Goal: Information Seeking & Learning: Learn about a topic

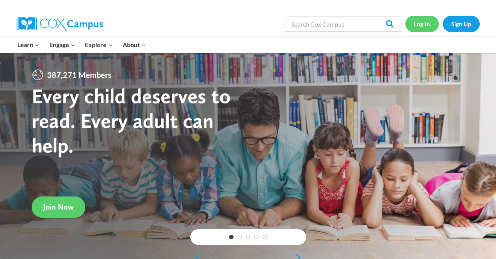
click at [427, 27] on link "Log In" at bounding box center [422, 24] width 34 height 16
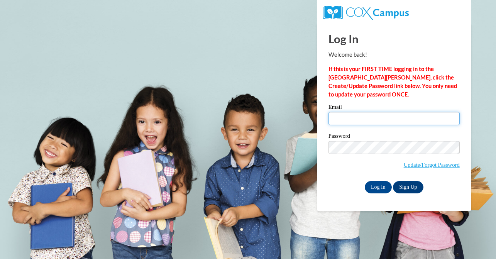
click at [388, 121] on input "Email" at bounding box center [393, 118] width 131 height 13
type input "dbarbour@tworiverspcs.org"
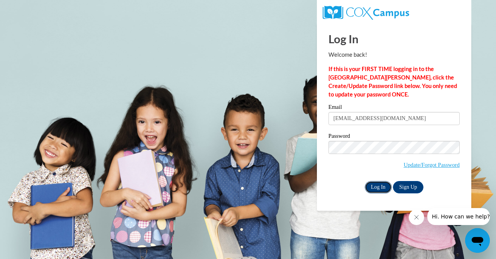
click at [375, 185] on input "Log In" at bounding box center [377, 187] width 27 height 12
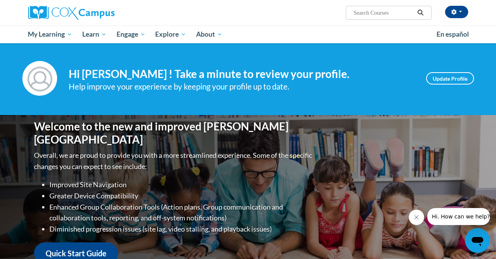
scroll to position [2, 0]
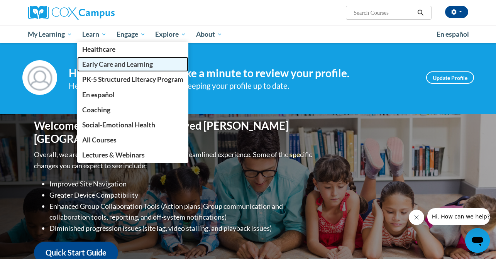
click at [99, 61] on span "Early Care and Learning" at bounding box center [117, 64] width 71 height 8
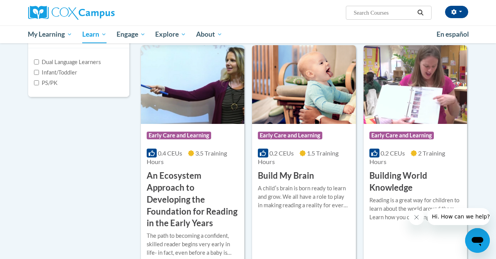
scroll to position [195, 0]
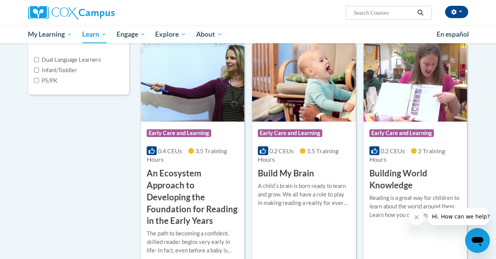
click at [294, 128] on div "Course Category: Early Care and Learning" at bounding box center [304, 133] width 92 height 17
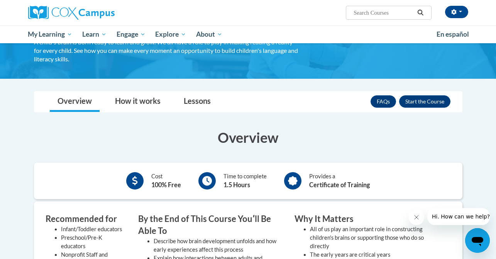
scroll to position [52, 0]
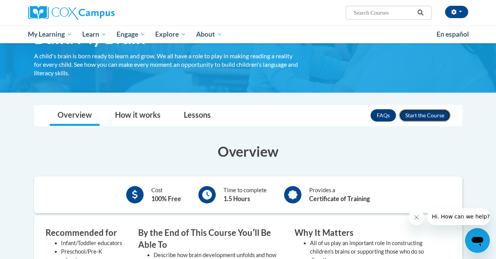
click at [415, 118] on button "Enroll" at bounding box center [424, 115] width 51 height 12
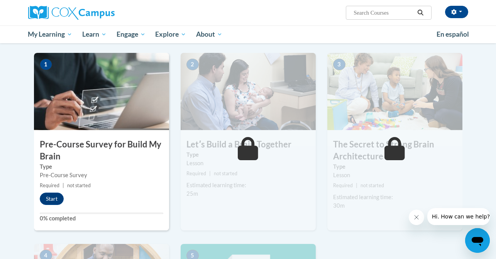
scroll to position [149, 0]
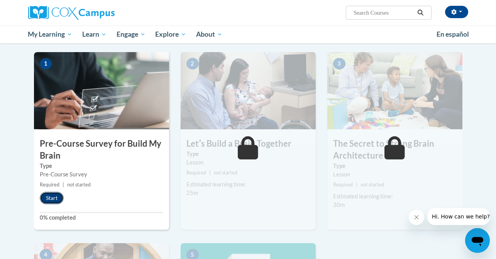
click at [49, 199] on button "Start" at bounding box center [52, 198] width 24 height 12
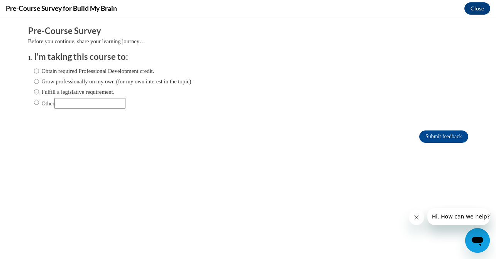
scroll to position [0, 0]
click at [51, 95] on label "Fulfill a legislative requirement." at bounding box center [74, 92] width 81 height 8
click at [39, 95] on input "Fulfill a legislative requirement." at bounding box center [36, 92] width 5 height 8
radio input "true"
click at [442, 141] on input "Submit feedback" at bounding box center [443, 136] width 49 height 12
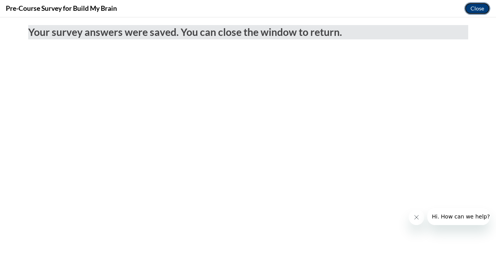
click at [479, 11] on button "Close" at bounding box center [477, 8] width 26 height 12
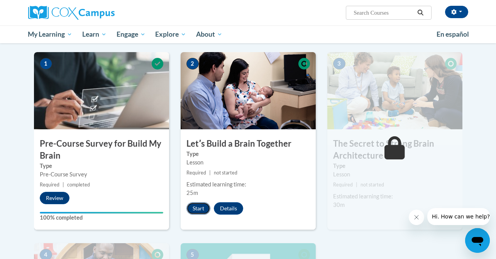
click at [197, 206] on button "Start" at bounding box center [198, 208] width 24 height 12
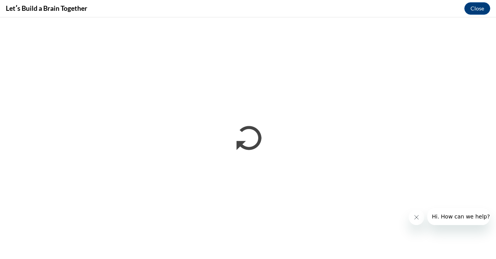
click at [410, 218] on button "Close message from company" at bounding box center [415, 216] width 15 height 15
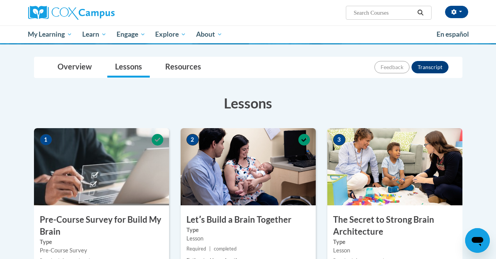
scroll to position [190, 0]
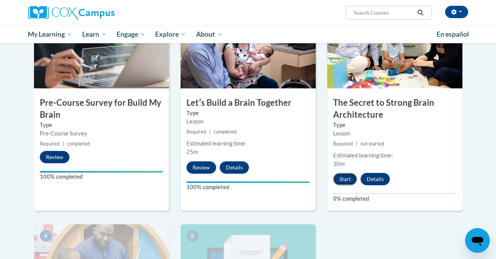
click at [340, 176] on button "Start" at bounding box center [345, 179] width 24 height 12
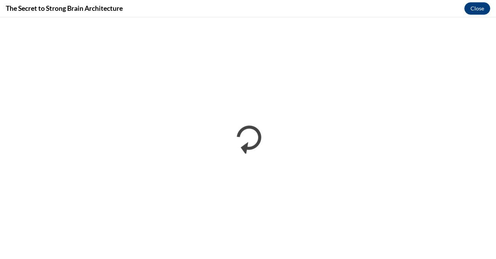
scroll to position [0, 0]
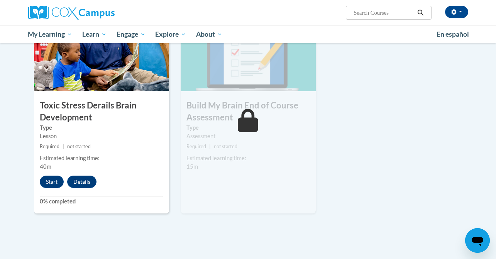
scroll to position [402, 0]
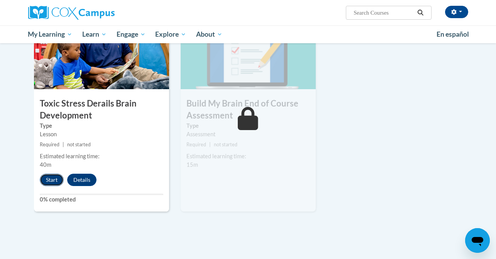
click at [55, 177] on button "Start" at bounding box center [52, 180] width 24 height 12
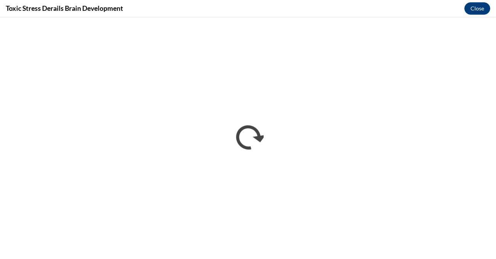
scroll to position [0, 0]
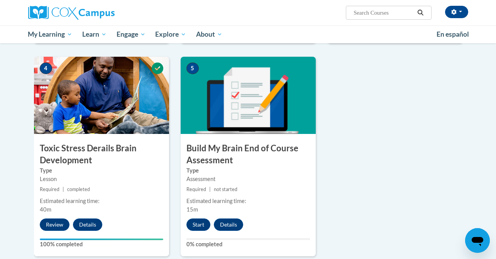
scroll to position [416, 0]
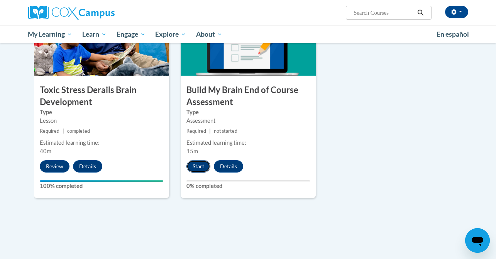
click at [201, 166] on button "Start" at bounding box center [198, 166] width 24 height 12
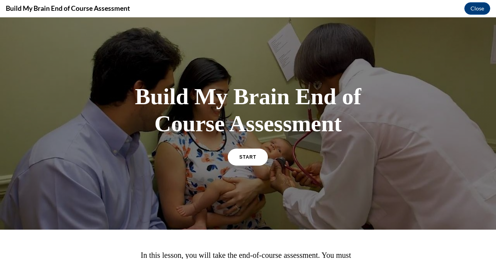
scroll to position [0, 0]
click at [241, 155] on span "START" at bounding box center [248, 157] width 18 height 6
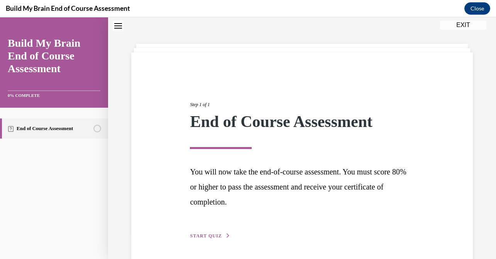
scroll to position [51, 0]
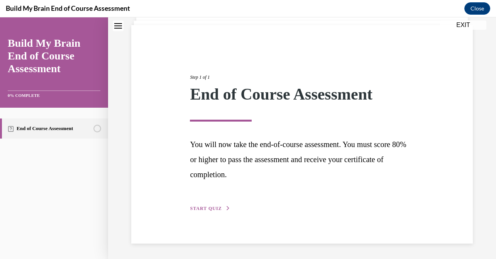
click at [220, 209] on span "START QUIZ" at bounding box center [206, 208] width 32 height 5
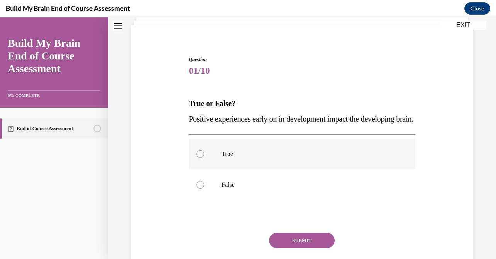
click at [226, 158] on p "True" at bounding box center [308, 154] width 174 height 8
click at [204, 158] on input "True" at bounding box center [200, 154] width 8 height 8
radio input "true"
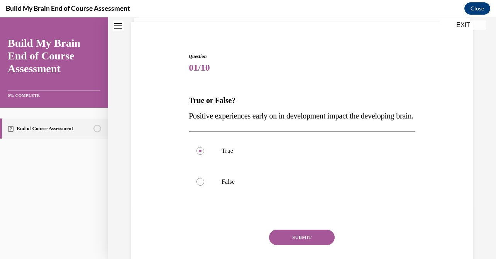
click at [292, 245] on button "SUBMIT" at bounding box center [302, 236] width 66 height 15
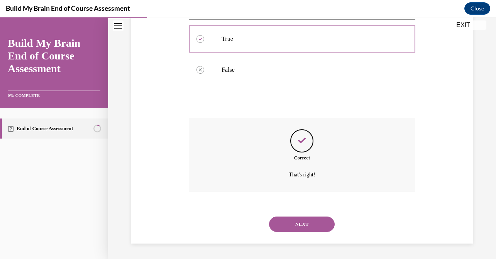
scroll to position [182, 0]
click at [288, 228] on button "NEXT" at bounding box center [302, 223] width 66 height 15
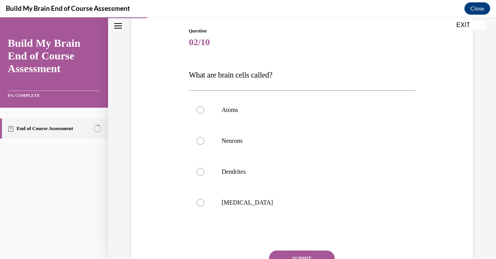
scroll to position [86, 0]
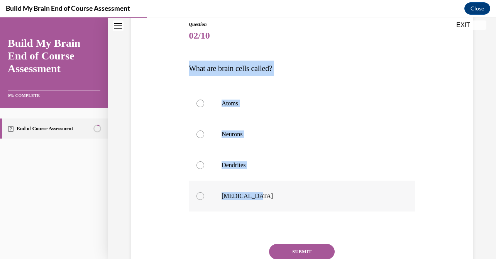
drag, startPoint x: 189, startPoint y: 66, endPoint x: 259, endPoint y: 204, distance: 154.7
click at [259, 204] on div "Question 02/10 What are brain cells called? Atoms Neurons Dendrites [MEDICAL_DA…" at bounding box center [302, 164] width 226 height 286
copy div "What are brain cells called? Atoms Neurons Dendrites [MEDICAL_DATA]"
click at [280, 130] on label "Neurons" at bounding box center [302, 134] width 226 height 31
click at [204, 130] on input "Neurons" at bounding box center [200, 134] width 8 height 8
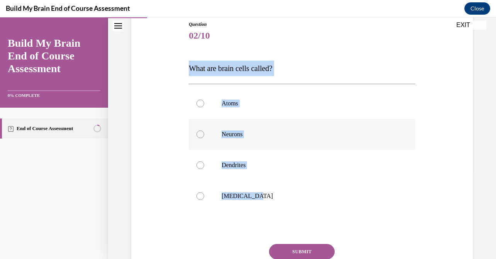
radio input "true"
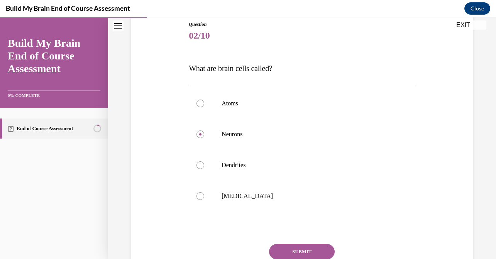
click at [316, 250] on button "SUBMIT" at bounding box center [302, 251] width 66 height 15
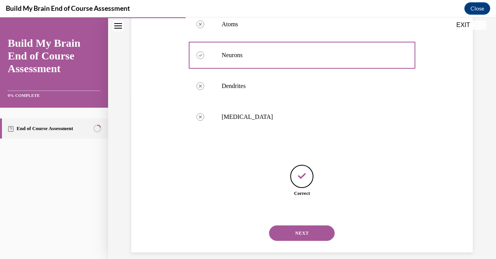
scroll to position [174, 0]
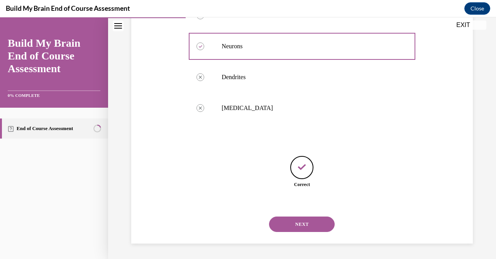
click at [304, 226] on button "NEXT" at bounding box center [302, 223] width 66 height 15
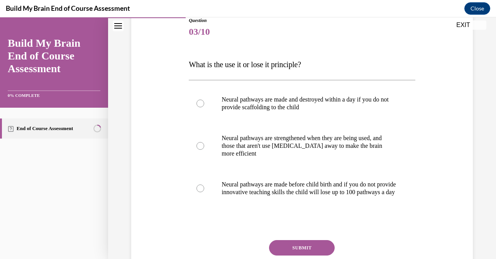
scroll to position [99, 0]
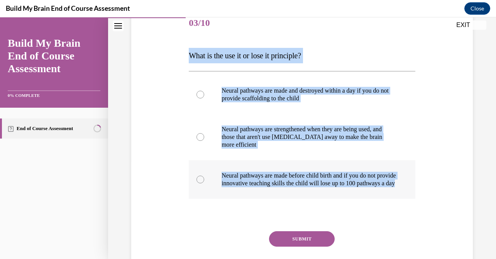
drag, startPoint x: 189, startPoint y: 55, endPoint x: 254, endPoint y: 202, distance: 160.9
click at [254, 202] on div "Question 03/10 What is the use it or lose it principle? Neural pathways are mad…" at bounding box center [302, 151] width 226 height 286
copy div "What is the use it or lose it principle? Neural pathways are made and destroyed…"
click at [302, 132] on p "Neural pathways are strengthened when they are being used, and those that aren'…" at bounding box center [308, 136] width 174 height 23
click at [204, 133] on input "Neural pathways are strengthened when they are being used, and those that aren'…" at bounding box center [200, 137] width 8 height 8
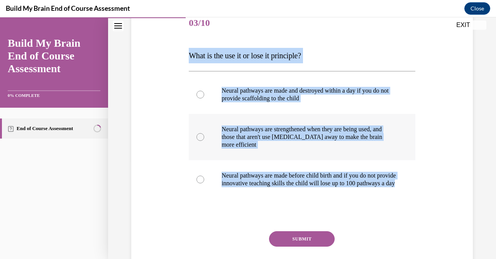
radio input "true"
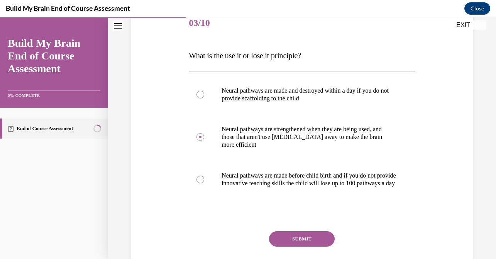
click at [309, 241] on button "SUBMIT" at bounding box center [302, 238] width 66 height 15
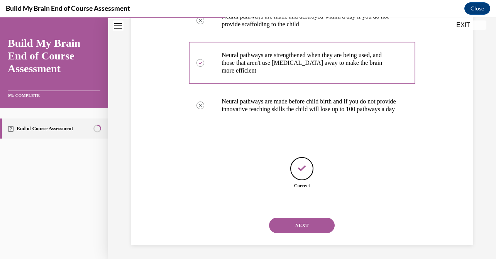
scroll to position [182, 0]
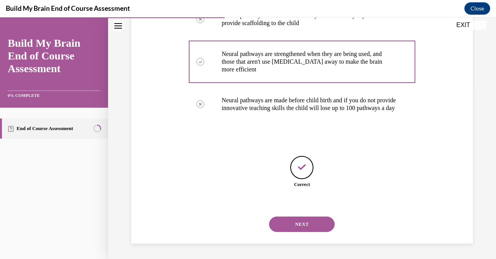
click at [305, 226] on button "NEXT" at bounding box center [302, 223] width 66 height 15
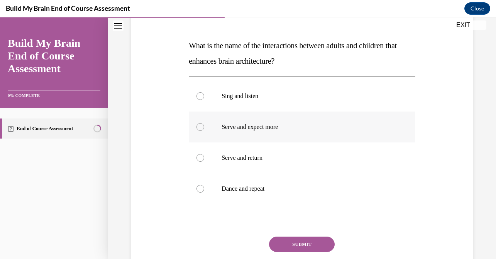
scroll to position [110, 0]
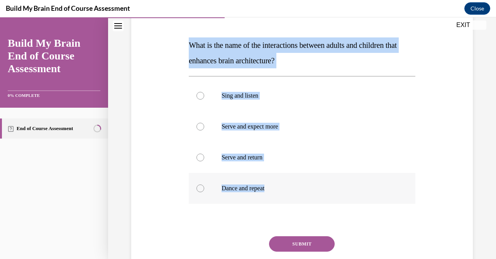
drag, startPoint x: 189, startPoint y: 44, endPoint x: 250, endPoint y: 196, distance: 163.4
click at [250, 196] on div "Question 04/10 What is the name of the interactions between adults and children…" at bounding box center [302, 149] width 226 height 302
copy div "What is the name of the interactions between adults and children that enhances …"
click at [306, 161] on label "Serve and return" at bounding box center [302, 157] width 226 height 31
click at [204, 161] on input "Serve and return" at bounding box center [200, 157] width 8 height 8
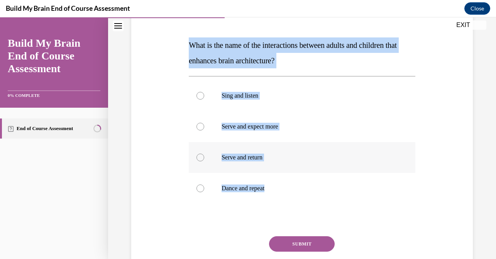
radio input "true"
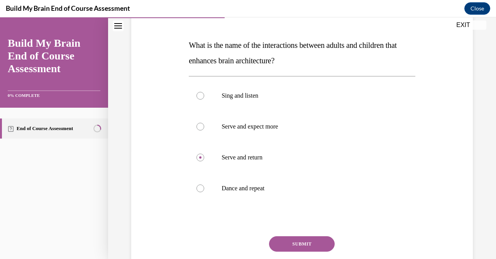
click at [314, 240] on button "SUBMIT" at bounding box center [302, 243] width 66 height 15
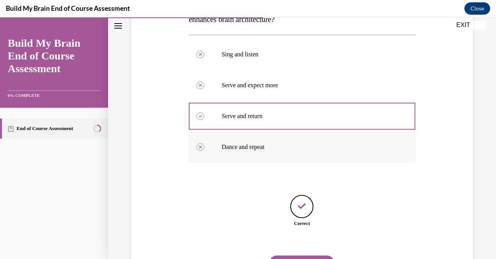
scroll to position [190, 0]
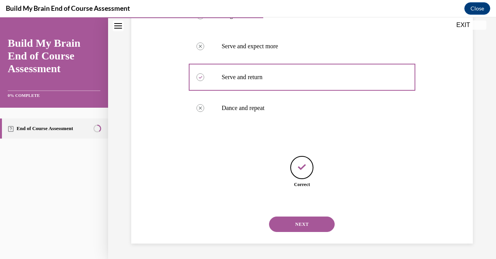
click at [288, 225] on button "NEXT" at bounding box center [302, 223] width 66 height 15
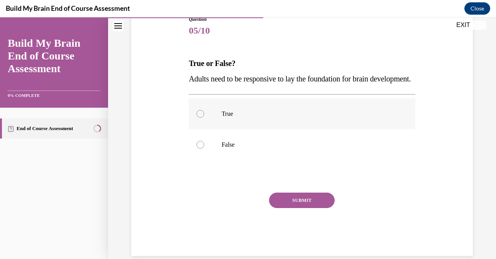
scroll to position [100, 0]
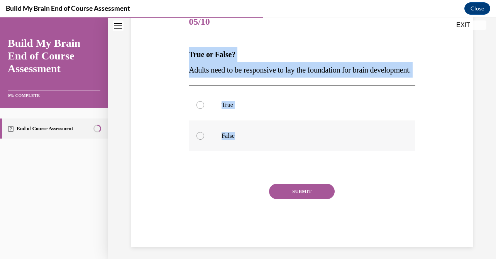
drag, startPoint x: 189, startPoint y: 52, endPoint x: 238, endPoint y: 154, distance: 112.8
click at [238, 154] on div "Question 05/10 True or False? Adults need to be responsive to lay the foundatio…" at bounding box center [302, 127] width 226 height 240
copy div "True or False? Adults need to be responsive to lay the foundation for brain dev…"
click at [246, 109] on p "True" at bounding box center [308, 105] width 174 height 8
click at [204, 109] on input "True" at bounding box center [200, 105] width 8 height 8
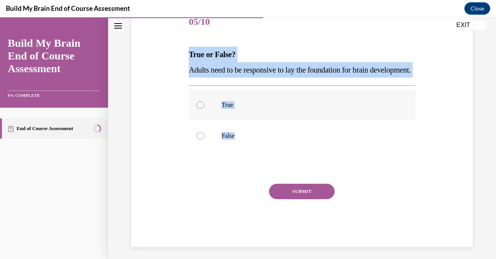
radio input "true"
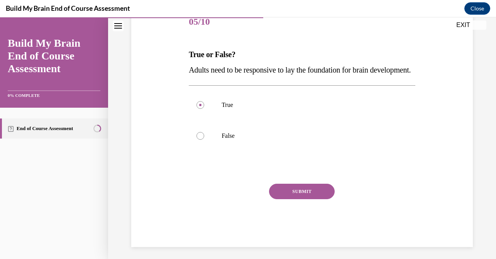
click at [282, 199] on button "SUBMIT" at bounding box center [302, 191] width 66 height 15
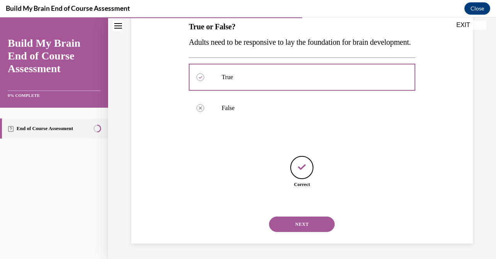
scroll to position [143, 0]
click at [298, 227] on button "NEXT" at bounding box center [302, 223] width 66 height 15
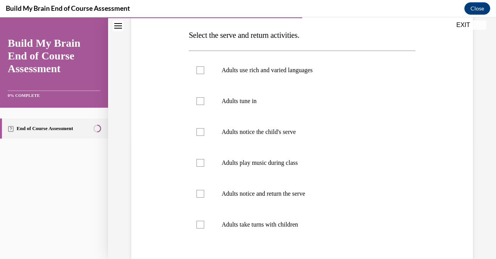
scroll to position [121, 0]
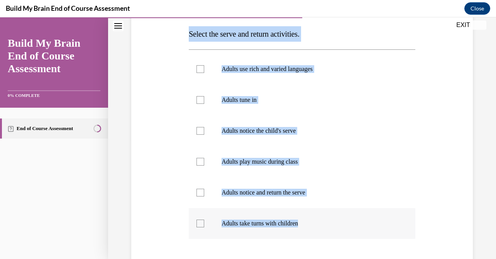
drag, startPoint x: 189, startPoint y: 34, endPoint x: 311, endPoint y: 235, distance: 235.2
click at [311, 235] on div "Question 06/10 Select the serve and return activities. Adults use rich and vari…" at bounding box center [302, 161] width 226 height 348
copy div "Select the serve and return activities. Adults use rich and varied languages Ad…"
click at [300, 193] on p "Adults notice and return the serve" at bounding box center [308, 193] width 174 height 8
click at [204, 193] on input "Adults notice and return the serve" at bounding box center [200, 193] width 8 height 8
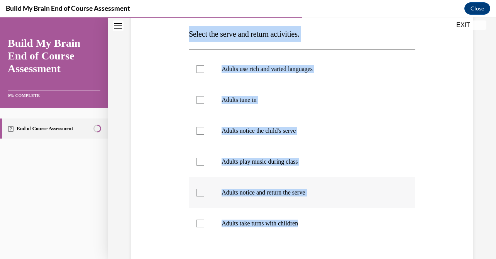
checkbox input "true"
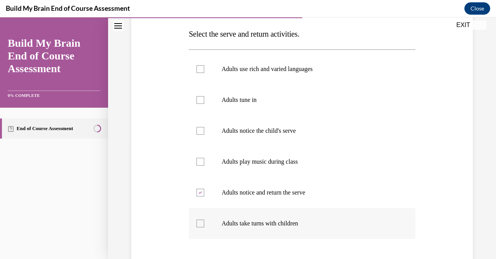
click at [290, 225] on p "Adults take turns with children" at bounding box center [308, 223] width 174 height 8
click at [204, 225] on input "Adults take turns with children" at bounding box center [200, 223] width 8 height 8
checkbox input "true"
click at [277, 140] on label "Adults notice the child's serve" at bounding box center [302, 130] width 226 height 31
click at [204, 135] on input "Adults notice the child's serve" at bounding box center [200, 131] width 8 height 8
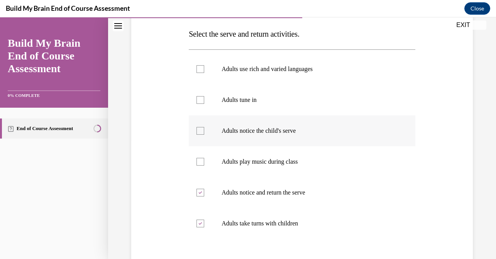
checkbox input "true"
click at [267, 98] on p "Adults tune in" at bounding box center [308, 100] width 174 height 8
click at [204, 98] on input "Adults tune in" at bounding box center [200, 100] width 8 height 8
checkbox input "true"
click at [260, 69] on p "Adults use rich and varied languages" at bounding box center [308, 69] width 174 height 8
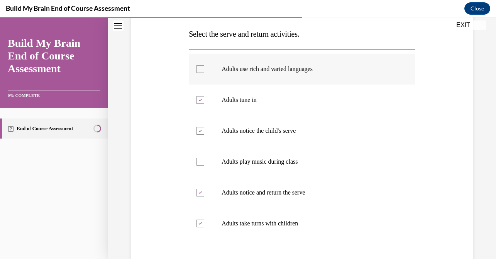
click at [204, 69] on input "Adults use rich and varied languages" at bounding box center [200, 69] width 8 height 8
checkbox input "true"
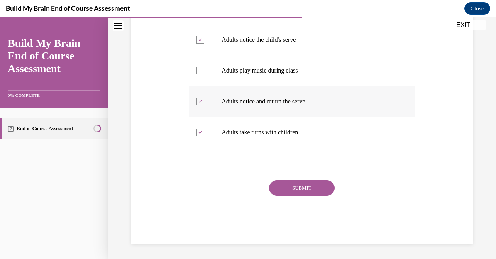
click at [292, 192] on button "SUBMIT" at bounding box center [302, 187] width 66 height 15
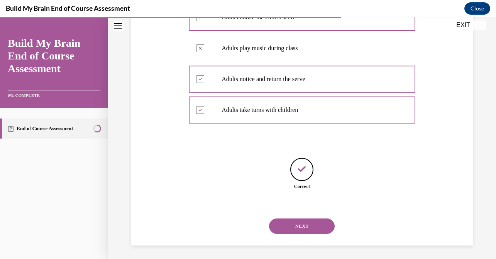
scroll to position [236, 0]
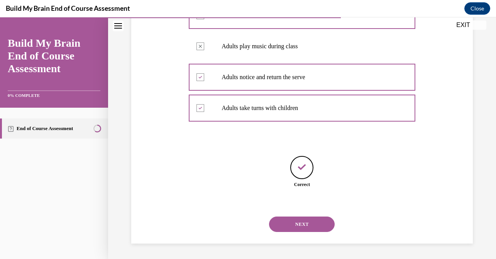
click at [296, 219] on button "NEXT" at bounding box center [302, 223] width 66 height 15
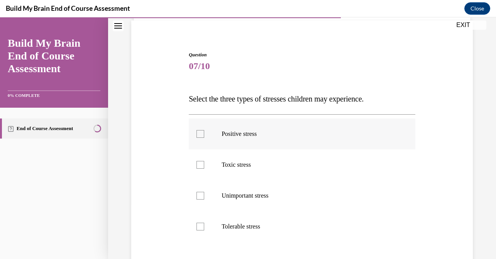
scroll to position [61, 0]
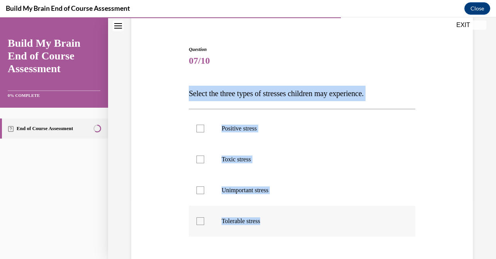
drag, startPoint x: 189, startPoint y: 93, endPoint x: 271, endPoint y: 223, distance: 153.5
click at [271, 223] on div "Question 07/10 Select the three types of stresses children may experience. Posi…" at bounding box center [302, 189] width 226 height 286
copy div "Select the three types of stresses children may experience. Positive stress Tox…"
click at [299, 127] on p "Positive stress" at bounding box center [308, 129] width 174 height 8
click at [204, 127] on input "Positive stress" at bounding box center [200, 129] width 8 height 8
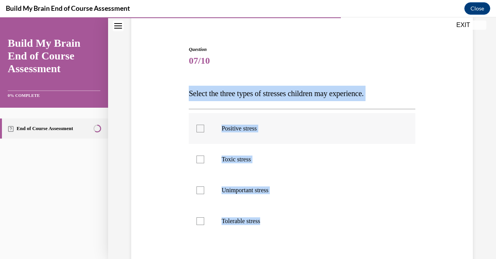
checkbox input "true"
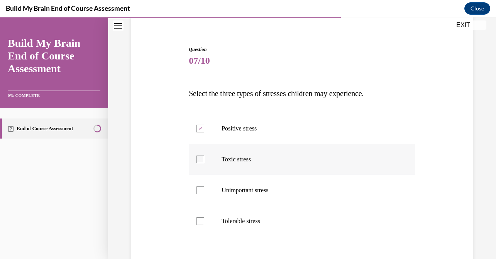
click at [302, 172] on label "Toxic stress" at bounding box center [302, 159] width 226 height 31
click at [204, 163] on input "Toxic stress" at bounding box center [200, 159] width 8 height 8
checkbox input "true"
click at [303, 217] on label "Tolerable stress" at bounding box center [302, 221] width 226 height 31
click at [204, 217] on input "Tolerable stress" at bounding box center [200, 221] width 8 height 8
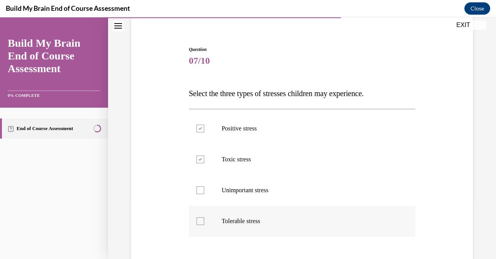
checkbox input "true"
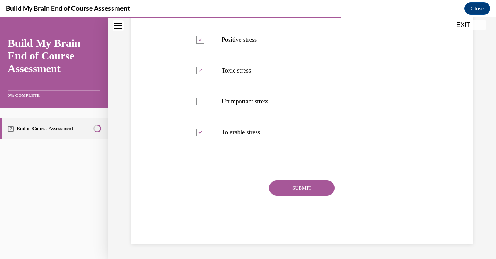
click at [300, 188] on button "SUBMIT" at bounding box center [302, 187] width 66 height 15
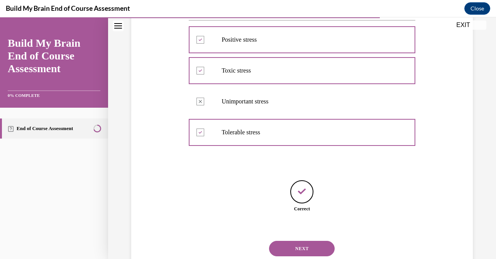
scroll to position [174, 0]
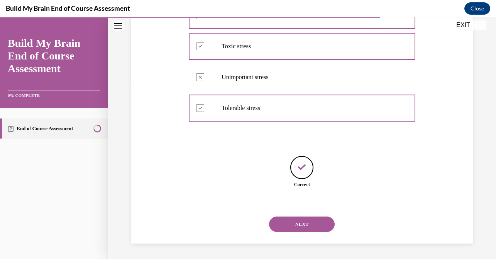
click at [305, 221] on button "NEXT" at bounding box center [302, 223] width 66 height 15
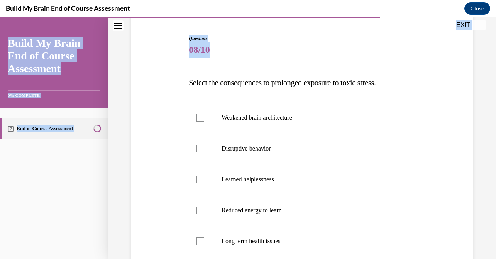
scroll to position [181, 0]
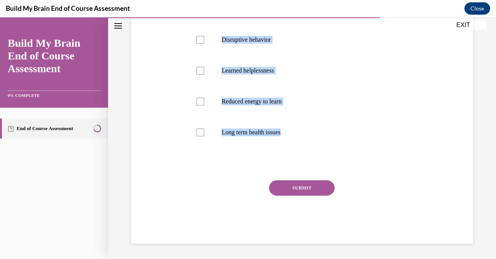
drag, startPoint x: 189, startPoint y: 82, endPoint x: 304, endPoint y: 159, distance: 138.7
click at [304, 159] on div "Question 08/10 Select the consequences to prolonged exposure to toxic stress. W…" at bounding box center [302, 84] width 226 height 317
copy div "Select the consequences to prolonged exposure to toxic stress. Weakened brain a…"
click at [263, 131] on p "Long term health issues" at bounding box center [308, 132] width 174 height 8
click at [204, 131] on input "Long term health issues" at bounding box center [200, 132] width 8 height 8
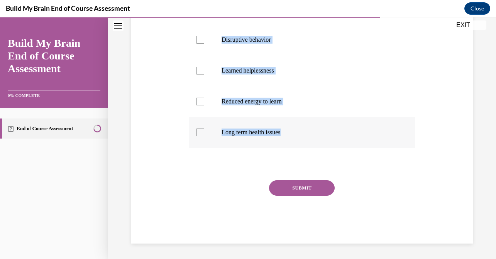
checkbox input "true"
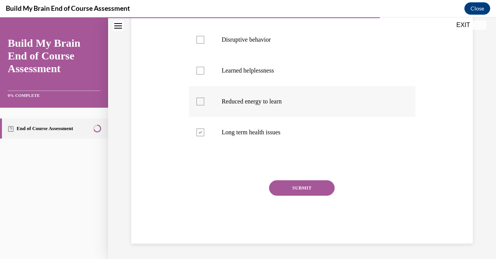
click at [263, 101] on p "Reduced energy to learn" at bounding box center [308, 102] width 174 height 8
click at [204, 101] on input "Reduced energy to learn" at bounding box center [200, 102] width 8 height 8
checkbox input "true"
click at [263, 78] on label "Learned helplessness" at bounding box center [302, 70] width 226 height 31
click at [204, 74] on input "Learned helplessness" at bounding box center [200, 71] width 8 height 8
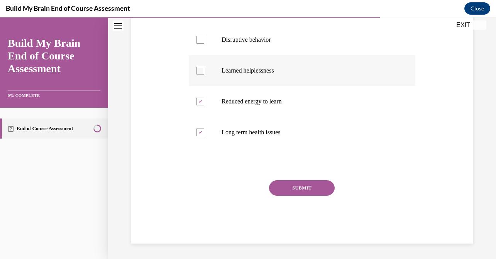
checkbox input "true"
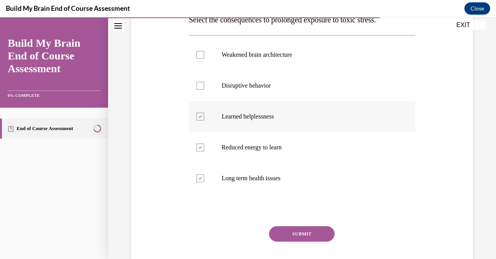
scroll to position [135, 0]
click at [263, 87] on p "Disruptive behavior" at bounding box center [308, 86] width 174 height 8
click at [204, 87] on input "Disruptive behavior" at bounding box center [200, 86] width 8 height 8
checkbox input "true"
click at [264, 57] on p "Weakened brain architecture" at bounding box center [308, 55] width 174 height 8
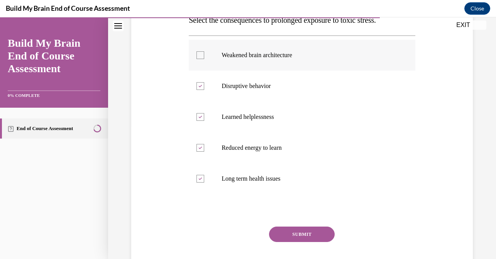
click at [204, 57] on input "Weakened brain architecture" at bounding box center [200, 55] width 8 height 8
checkbox input "true"
click at [295, 232] on button "SUBMIT" at bounding box center [302, 233] width 66 height 15
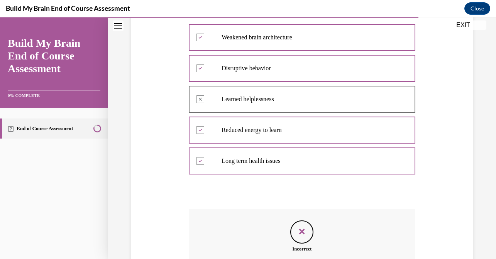
scroll to position [129, 0]
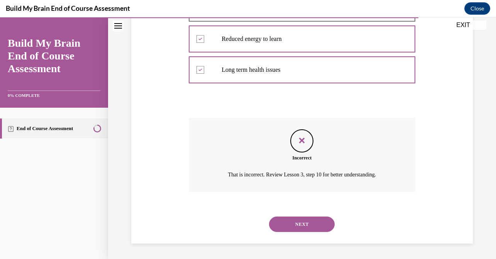
click at [295, 219] on button "NEXT" at bounding box center [302, 223] width 66 height 15
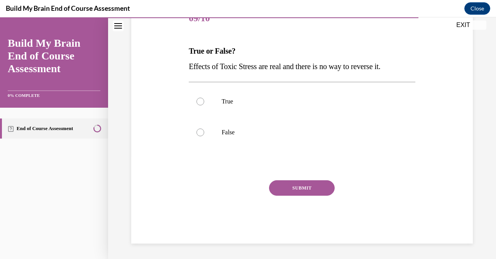
scroll to position [86, 0]
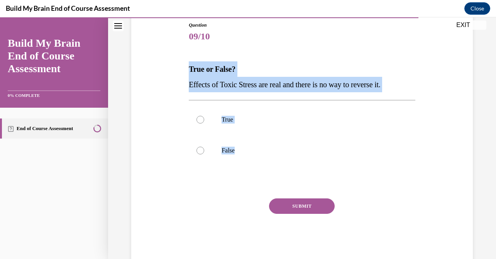
drag, startPoint x: 189, startPoint y: 68, endPoint x: 229, endPoint y: 175, distance: 114.7
click at [229, 175] on div "Question 09/10 True or False? Effects of Toxic Stress are real and there is no …" at bounding box center [302, 142] width 226 height 240
copy div "True or False? Effects of Toxic Stress are real and there is no way to reverse …"
click at [301, 147] on p "False" at bounding box center [308, 151] width 174 height 8
click at [204, 147] on input "False" at bounding box center [200, 151] width 8 height 8
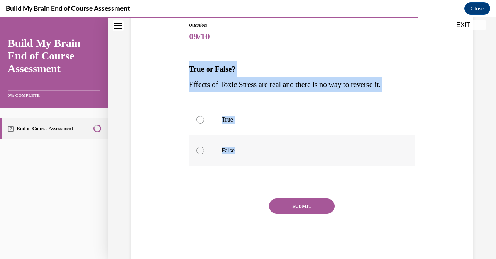
radio input "true"
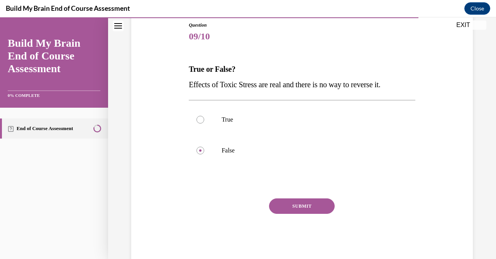
click at [309, 209] on button "SUBMIT" at bounding box center [302, 205] width 66 height 15
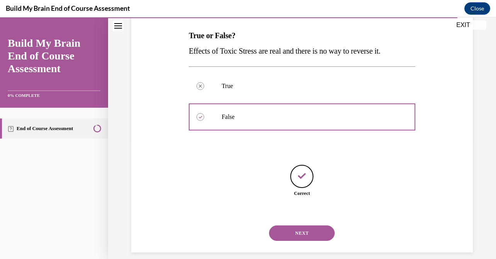
scroll to position [128, 0]
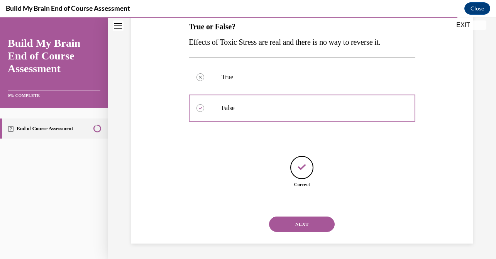
click at [305, 226] on button "NEXT" at bounding box center [302, 223] width 66 height 15
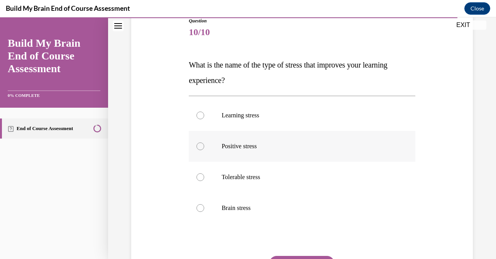
scroll to position [90, 0]
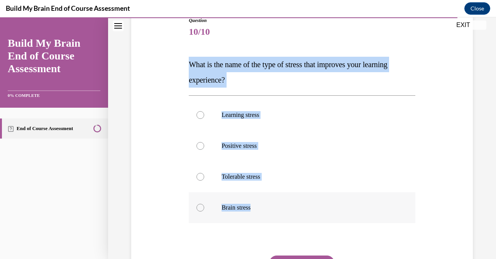
drag, startPoint x: 189, startPoint y: 63, endPoint x: 256, endPoint y: 212, distance: 163.1
click at [256, 212] on div "Question 10/10 What is the name of the type of stress that improves your learni…" at bounding box center [302, 168] width 226 height 302
copy div "What is the name of the type of stress that improves your learning experience? …"
click at [318, 150] on label "Positive stress" at bounding box center [302, 145] width 226 height 31
click at [204, 150] on input "Positive stress" at bounding box center [200, 146] width 8 height 8
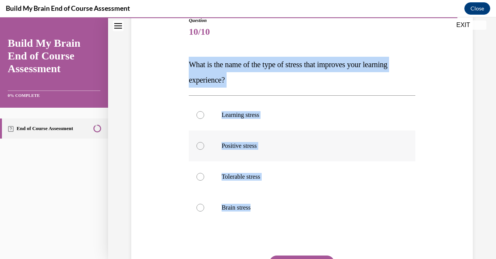
radio input "true"
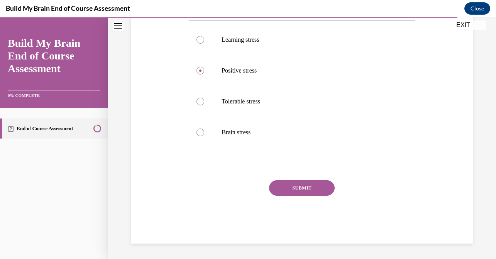
click at [315, 189] on button "SUBMIT" at bounding box center [302, 187] width 66 height 15
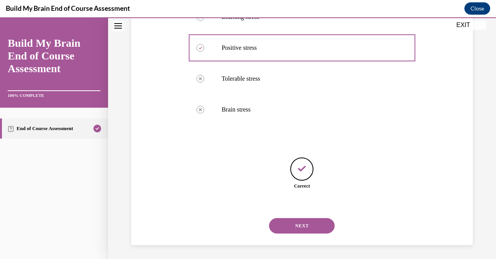
scroll to position [190, 0]
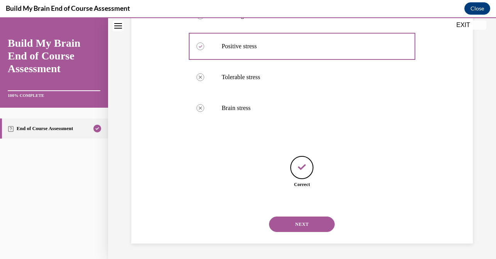
click at [311, 222] on button "NEXT" at bounding box center [302, 223] width 66 height 15
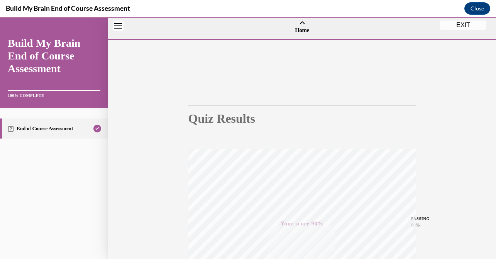
scroll to position [0, 0]
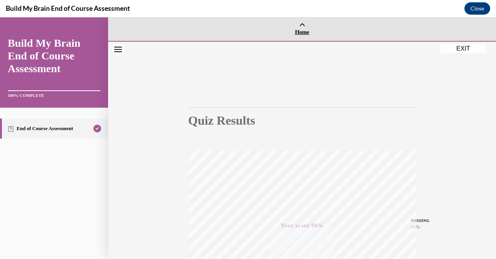
click at [304, 28] on icon at bounding box center [302, 26] width 6 height 6
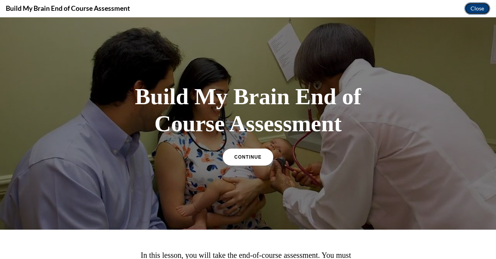
click at [476, 11] on button "Close" at bounding box center [477, 8] width 26 height 12
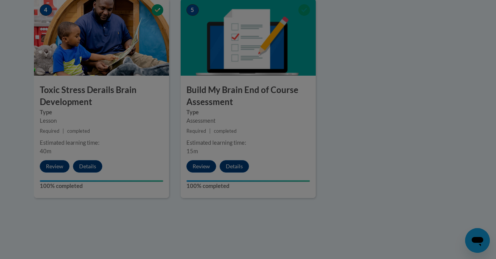
scroll to position [416, 0]
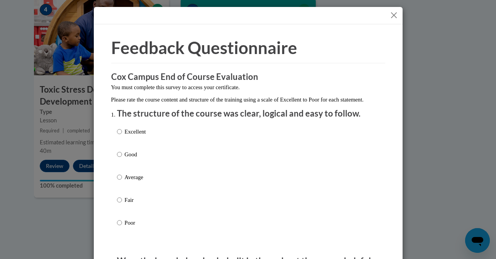
click at [309, 144] on div "Excellent Good Average Fair Poor" at bounding box center [248, 186] width 262 height 126
click at [309, 140] on div "Excellent Good Average Fair Poor" at bounding box center [248, 186] width 262 height 126
click at [259, 138] on div "Excellent Good Average Fair Poor" at bounding box center [248, 186] width 262 height 126
click at [139, 136] on p "Excellent" at bounding box center [135, 131] width 21 height 8
click at [122, 136] on input "Excellent" at bounding box center [119, 131] width 5 height 8
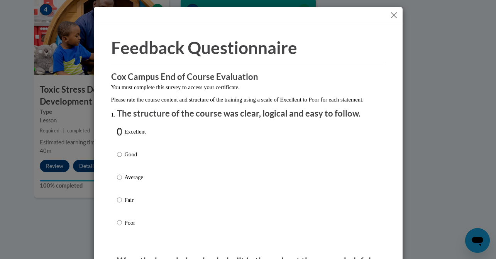
radio input "true"
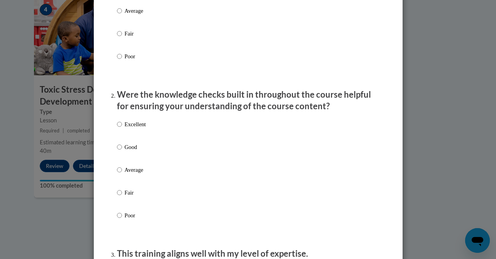
scroll to position [130, 0]
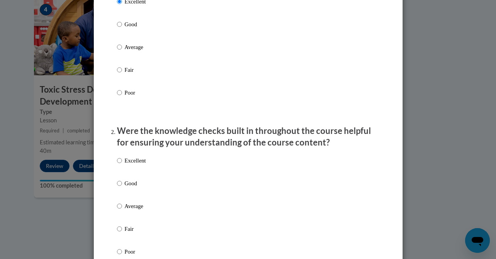
click at [194, 172] on div "Excellent Good Average Fair Poor" at bounding box center [248, 215] width 262 height 126
click at [191, 166] on div "Excellent Good Average Fair Poor" at bounding box center [248, 215] width 262 height 126
click at [128, 165] on p "Excellent" at bounding box center [135, 160] width 21 height 8
click at [122, 165] on input "Excellent" at bounding box center [119, 160] width 5 height 8
radio input "true"
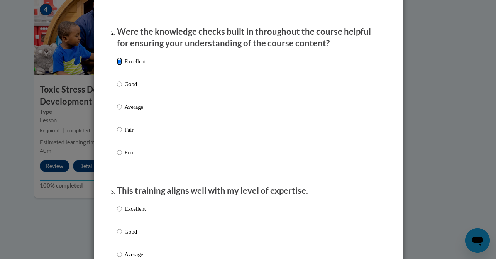
scroll to position [354, 0]
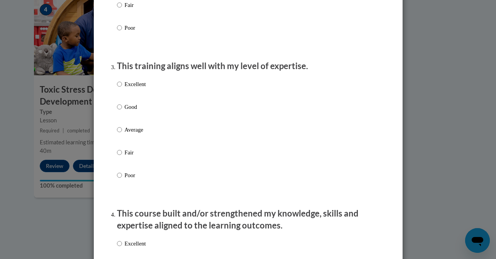
click at [127, 88] on p "Excellent" at bounding box center [135, 84] width 21 height 8
click at [122, 88] on input "Excellent" at bounding box center [119, 84] width 5 height 8
radio input "true"
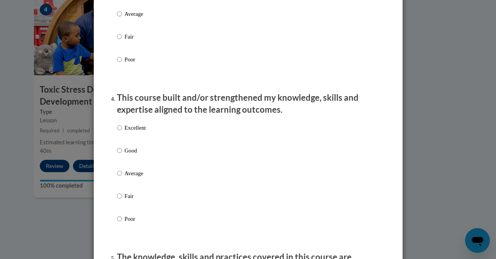
scroll to position [501, 0]
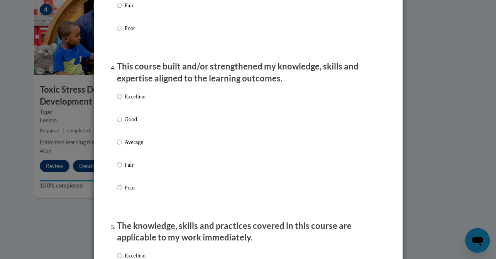
click at [137, 101] on p "Excellent" at bounding box center [135, 96] width 21 height 8
click at [122, 101] on input "Excellent" at bounding box center [119, 96] width 5 height 8
radio input "true"
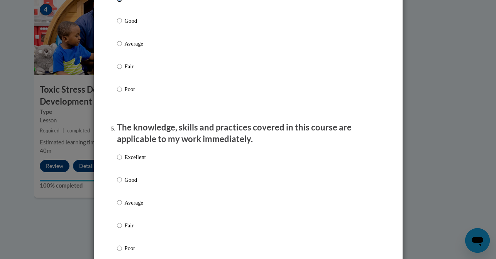
scroll to position [668, 0]
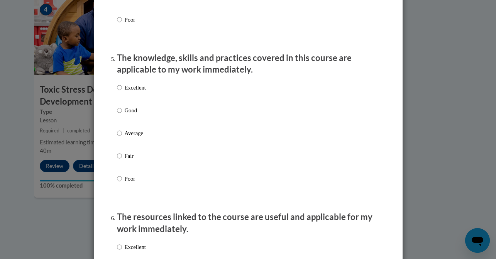
click at [138, 100] on label "Excellent" at bounding box center [131, 93] width 29 height 21
click at [122, 92] on input "Excellent" at bounding box center [119, 87] width 5 height 8
radio input "true"
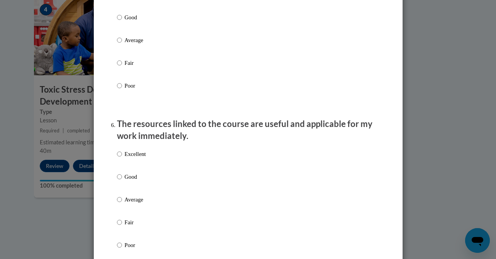
click at [136, 158] on p "Excellent" at bounding box center [135, 154] width 21 height 8
click at [122, 158] on input "Excellent" at bounding box center [119, 154] width 5 height 8
radio input "true"
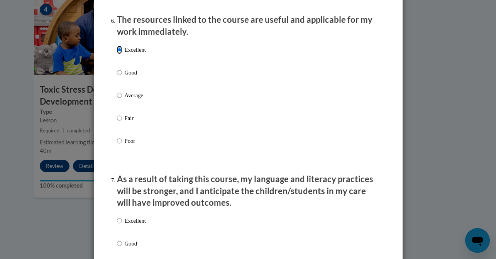
scroll to position [957, 0]
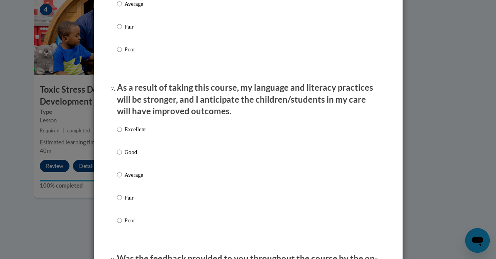
click at [134, 133] on p "Excellent" at bounding box center [135, 129] width 21 height 8
click at [122, 133] on input "Excellent" at bounding box center [119, 129] width 5 height 8
radio input "true"
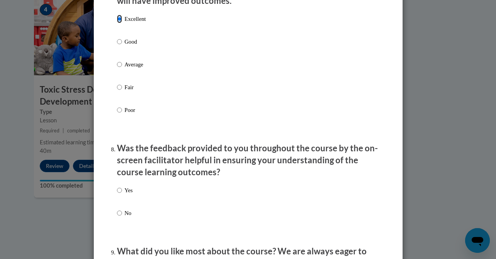
scroll to position [1154, 0]
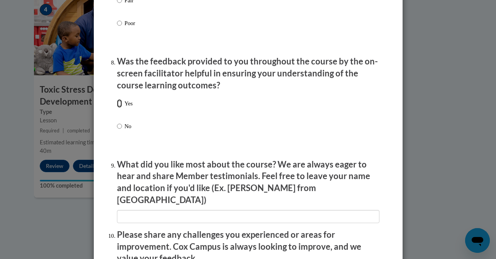
click at [121, 108] on input "Yes" at bounding box center [119, 103] width 5 height 8
radio input "true"
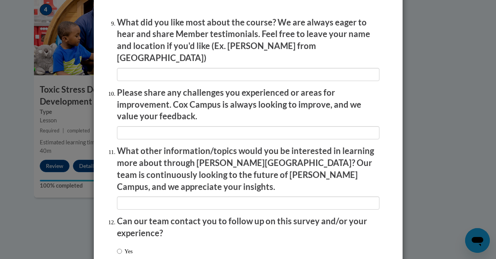
scroll to position [1346, 0]
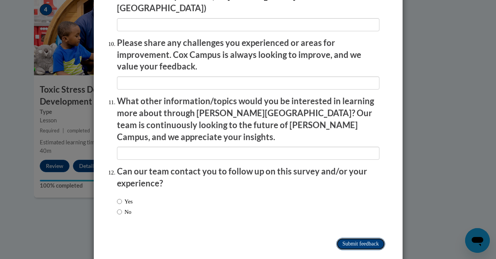
click at [344, 238] on input "Submit feedback" at bounding box center [360, 244] width 49 height 12
